Goal: Information Seeking & Learning: Learn about a topic

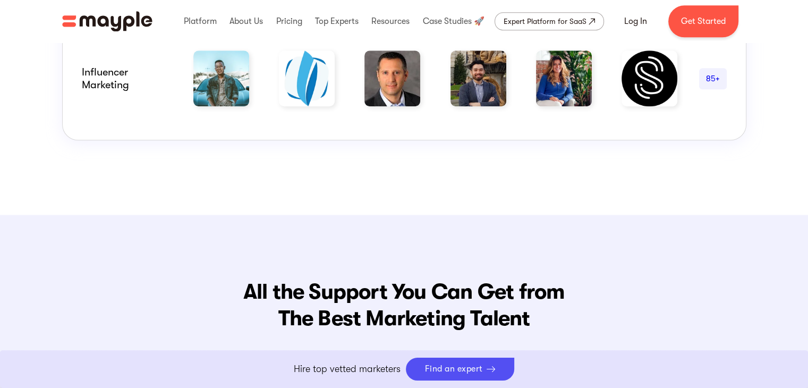
scroll to position [1043, 0]
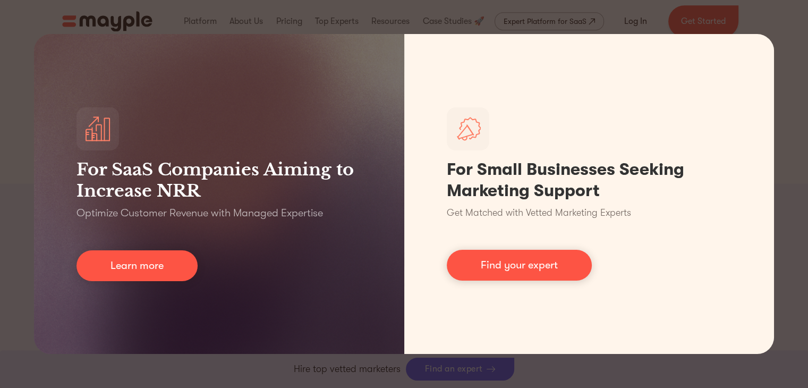
click at [793, 125] on div "For SaaS Companies Aiming to Increase NRR Optimize Customer Revenue with Manage…" at bounding box center [404, 194] width 808 height 388
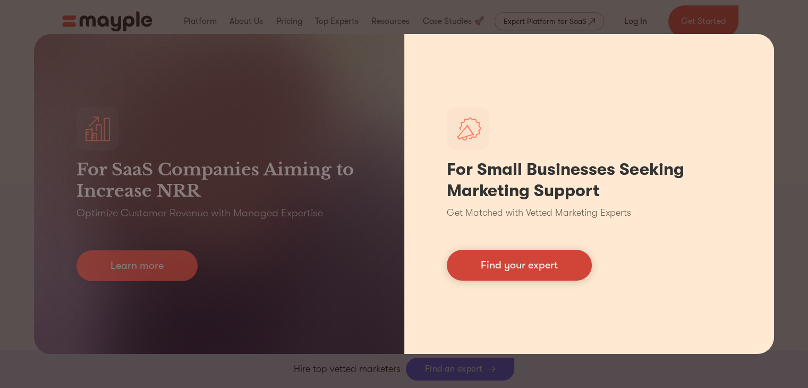
click at [554, 255] on link "Find your expert" at bounding box center [519, 265] width 145 height 31
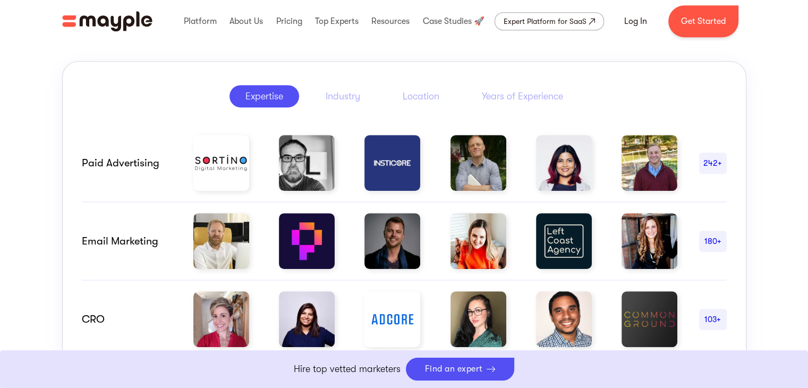
scroll to position [512, 0]
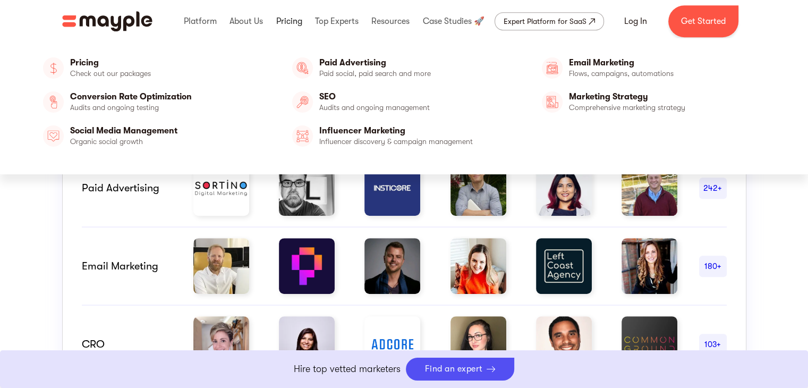
click at [283, 22] on link at bounding box center [288, 21] width 31 height 34
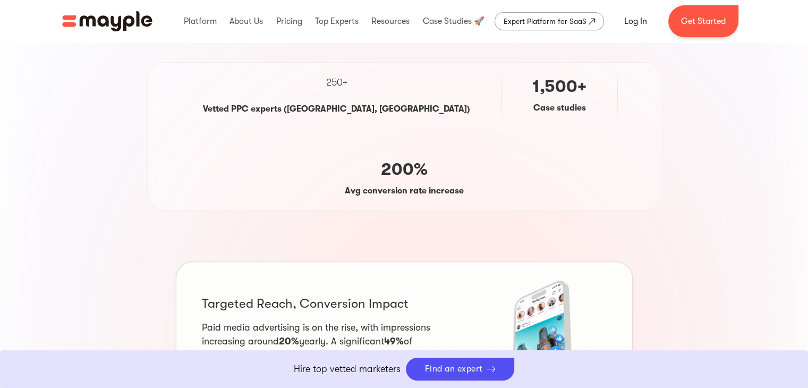
scroll to position [478, 0]
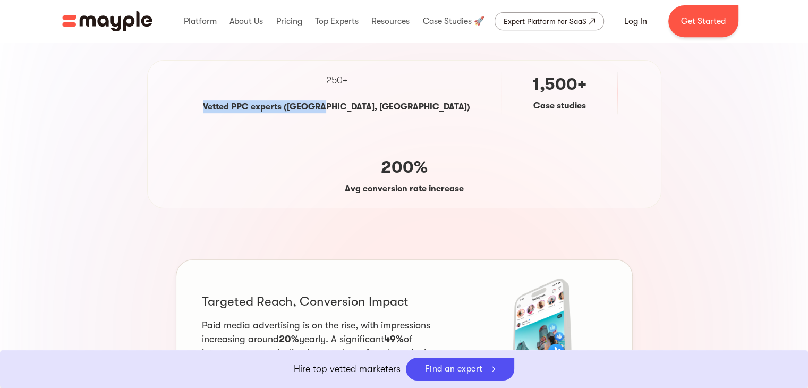
drag, startPoint x: 204, startPoint y: 104, endPoint x: 321, endPoint y: 114, distance: 116.7
click at [314, 98] on div "250+ Vetted PPC experts ([GEOGRAPHIC_DATA], [GEOGRAPHIC_DATA])" at bounding box center [336, 93] width 293 height 65
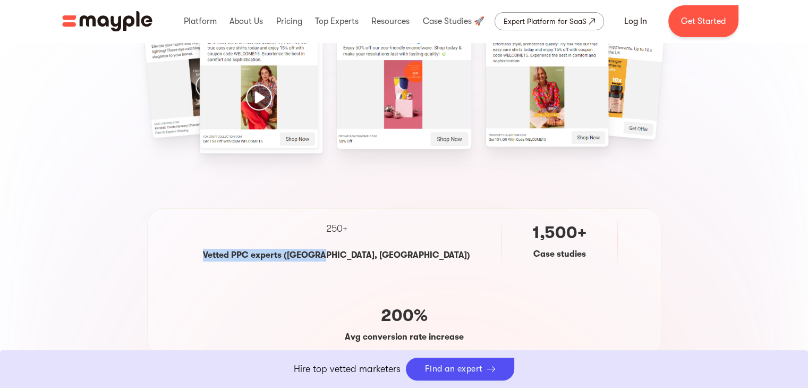
scroll to position [213, 0]
